Goal: Task Accomplishment & Management: Manage account settings

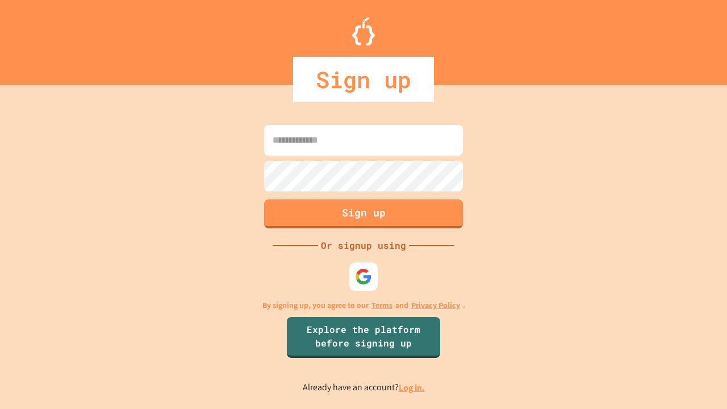
click at [412, 387] on link "Log in." at bounding box center [411, 387] width 26 height 12
